Goal: Task Accomplishment & Management: Use online tool/utility

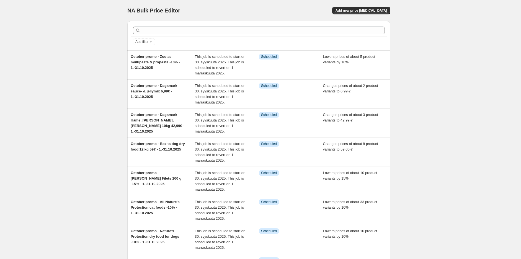
click at [435, 82] on div "NA Bulk Price Editor. This page is ready NA Bulk Price Editor Add new price [ME…" at bounding box center [259, 198] width 518 height 396
click at [370, 11] on span "Add new price [MEDICAL_DATA]" at bounding box center [360, 10] width 51 height 4
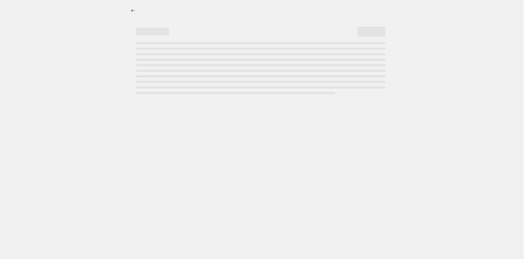
select select "percentage"
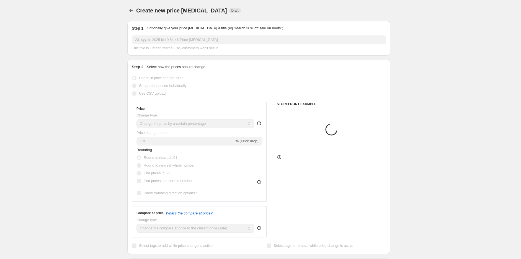
click at [213, 36] on input "23. syysk. 2025 klo 9.54.46 Price [MEDICAL_DATA]" at bounding box center [259, 39] width 254 height 9
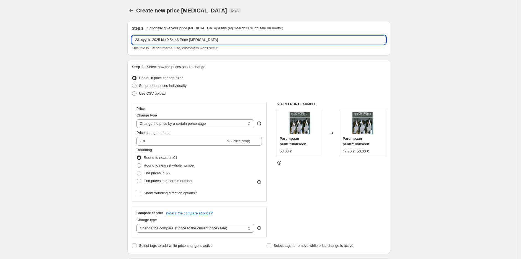
click at [213, 39] on input "23. syysk. 2025 klo 9.54.46 Price change job" at bounding box center [259, 39] width 254 height 9
click at [229, 39] on input "60,000 reviews campaign 25.9.-" at bounding box center [259, 39] width 254 height 9
type input "60,000 reviews campaign 25.9.-5.10.2025"
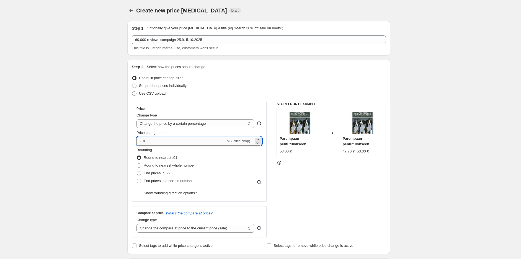
click at [218, 144] on input "-10" at bounding box center [180, 141] width 89 height 9
type input "-1"
type input "-20"
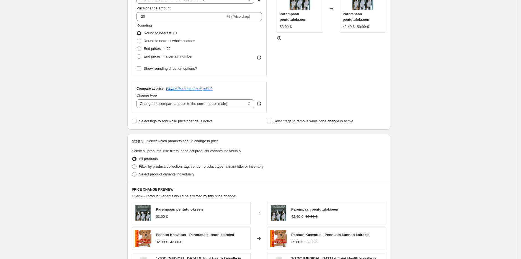
scroll to position [184, 0]
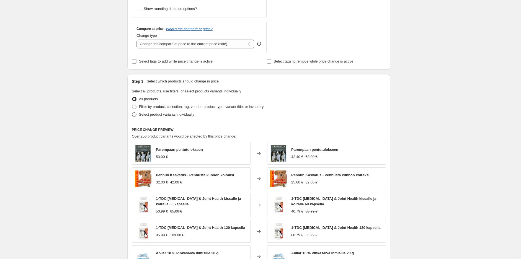
click at [158, 112] on span "Select product variants individually" at bounding box center [166, 114] width 55 height 4
click at [132, 112] on input "Select product variants individually" at bounding box center [132, 112] width 0 height 0
radio input "true"
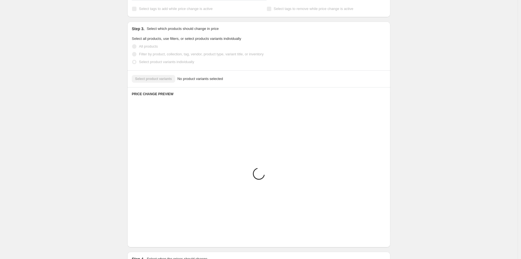
scroll to position [172, 0]
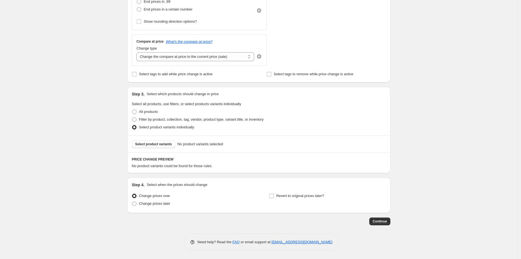
click at [160, 138] on div "Select product variants No product variants selected" at bounding box center [258, 144] width 263 height 17
click at [156, 144] on span "Select product variants" at bounding box center [153, 144] width 37 height 4
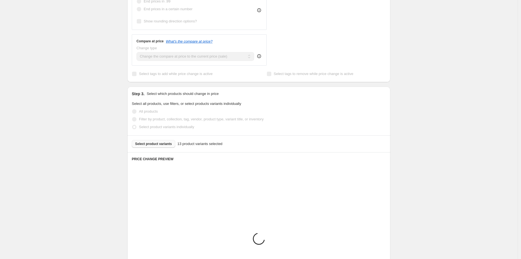
click at [446, 90] on div "Create new price change job. This page is ready Create new price change job Dra…" at bounding box center [259, 113] width 518 height 570
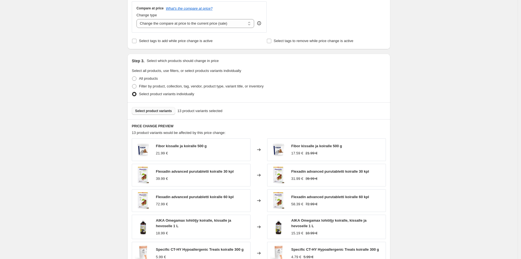
scroll to position [264, 0]
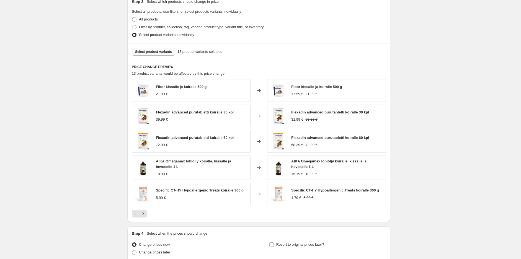
click at [462, 134] on div "Create new price change job. This page is ready Create new price change job Dra…" at bounding box center [259, 22] width 518 height 572
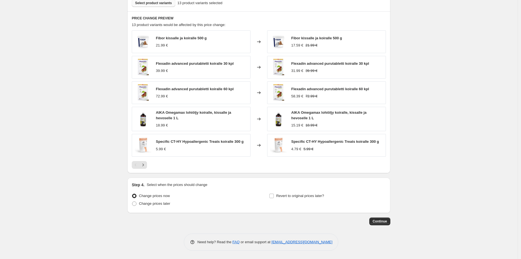
scroll to position [314, 0]
click at [162, 206] on label "Change prices later" at bounding box center [151, 204] width 38 height 8
click at [159, 205] on span "Change prices later" at bounding box center [154, 203] width 31 height 4
click at [132, 202] on input "Change prices later" at bounding box center [132, 201] width 0 height 0
radio input "true"
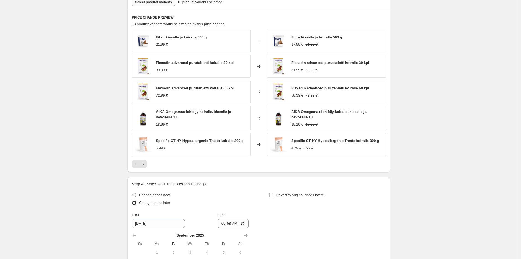
scroll to position [408, 0]
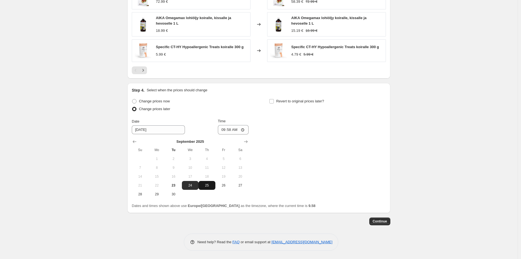
click at [208, 187] on span "25" at bounding box center [207, 185] width 12 height 4
click at [231, 130] on input "09:58" at bounding box center [233, 129] width 31 height 9
click at [190, 185] on span "24" at bounding box center [190, 185] width 12 height 4
type input "9/24/2025"
click at [228, 130] on input "09:58" at bounding box center [233, 129] width 31 height 9
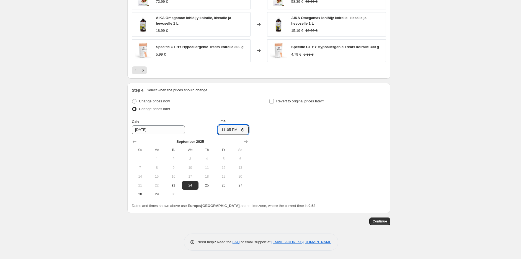
type input "23:59"
click at [295, 100] on span "Revert to original prices later?" at bounding box center [300, 101] width 48 height 4
click at [274, 100] on input "Revert to original prices later?" at bounding box center [271, 101] width 4 height 4
checkbox input "true"
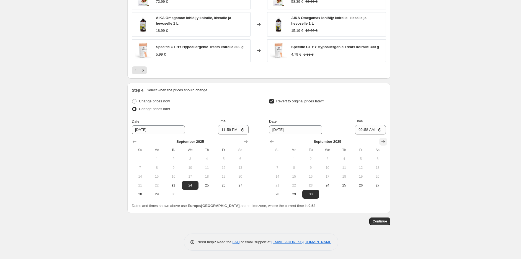
click at [385, 143] on icon "Show next month, October 2025" at bounding box center [383, 142] width 4 height 3
click at [280, 167] on span "5" at bounding box center [277, 168] width 12 height 4
click at [297, 167] on span "6" at bounding box center [294, 168] width 12 height 4
type input "10/6/2025"
click at [368, 128] on input "09:58" at bounding box center [370, 129] width 31 height 9
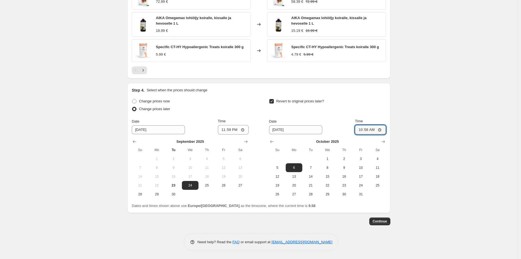
type input "10:00"
click at [382, 223] on span "Continue" at bounding box center [380, 221] width 14 height 4
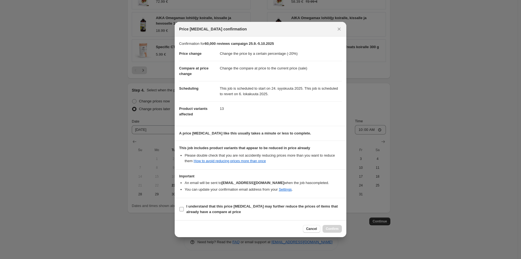
drag, startPoint x: 228, startPoint y: 215, endPoint x: 237, endPoint y: 214, distance: 8.7
click at [228, 215] on label "I understand that this price change job may further reduce the prices of items …" at bounding box center [260, 209] width 163 height 13
click at [184, 211] on input "I understand that this price change job may further reduce the prices of items …" at bounding box center [181, 209] width 4 height 4
checkbox input "true"
click at [332, 228] on span "Confirm" at bounding box center [332, 229] width 13 height 4
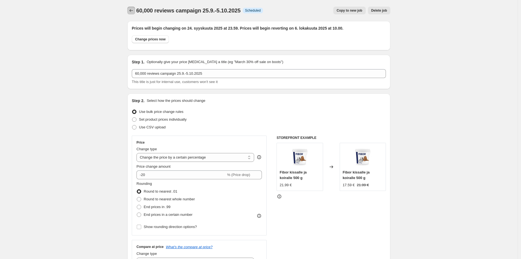
click at [130, 9] on icon "Price change jobs" at bounding box center [131, 11] width 6 height 6
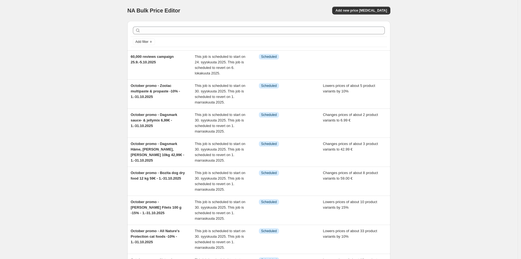
click at [437, 43] on div "NA Bulk Price Editor. This page is ready NA Bulk Price Editor Add new price cha…" at bounding box center [259, 198] width 518 height 396
drag, startPoint x: 174, startPoint y: 63, endPoint x: 115, endPoint y: 57, distance: 58.6
click at [115, 57] on div "NA Bulk Price Editor. This page is ready NA Bulk Price Editor Add new price cha…" at bounding box center [259, 198] width 518 height 396
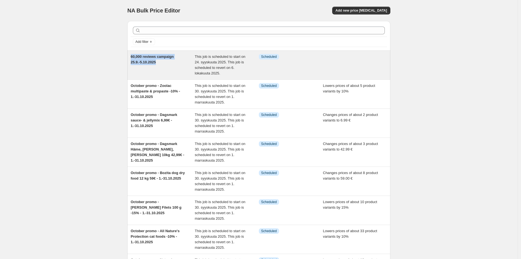
copy span "60,000 reviews campaign 25.9.-5.10.2025"
